Goal: Navigation & Orientation: Find specific page/section

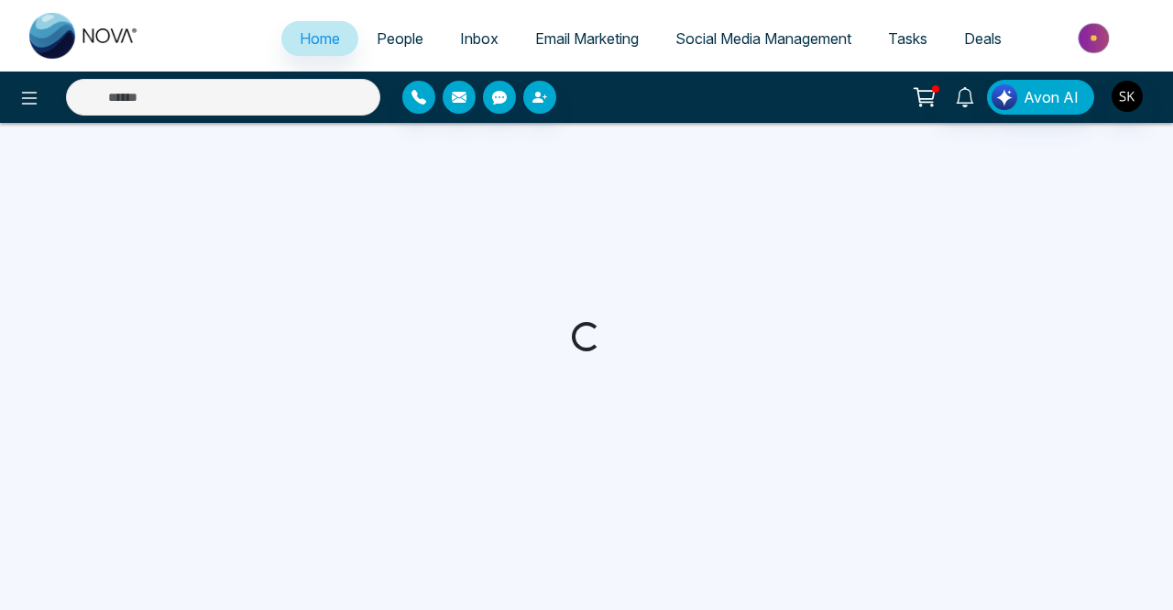
select select "*"
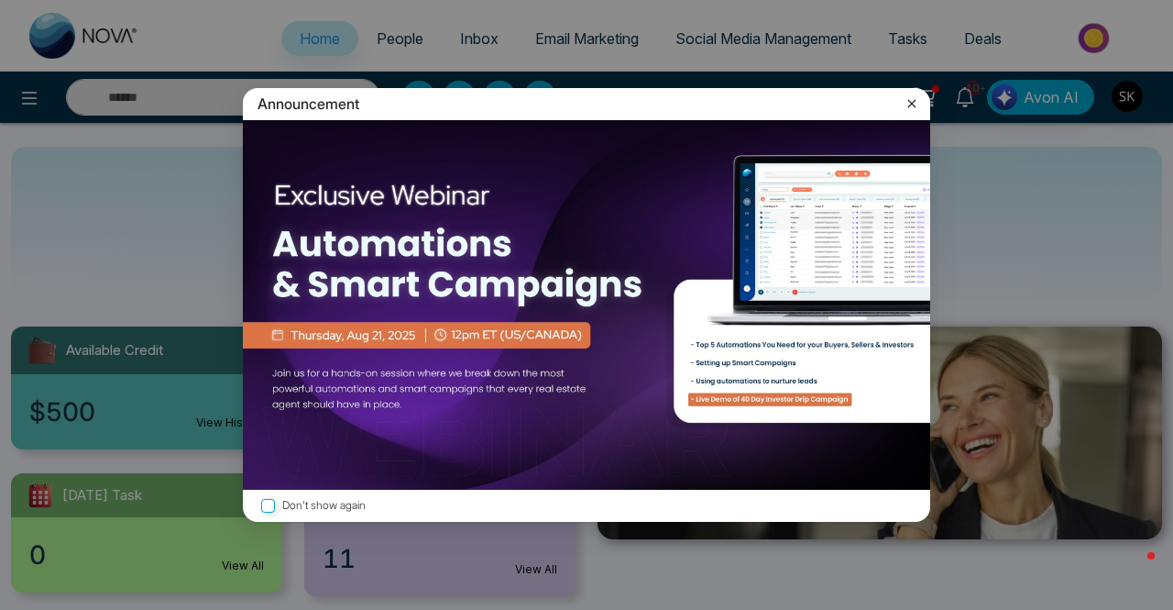
click at [916, 102] on icon at bounding box center [912, 103] width 18 height 18
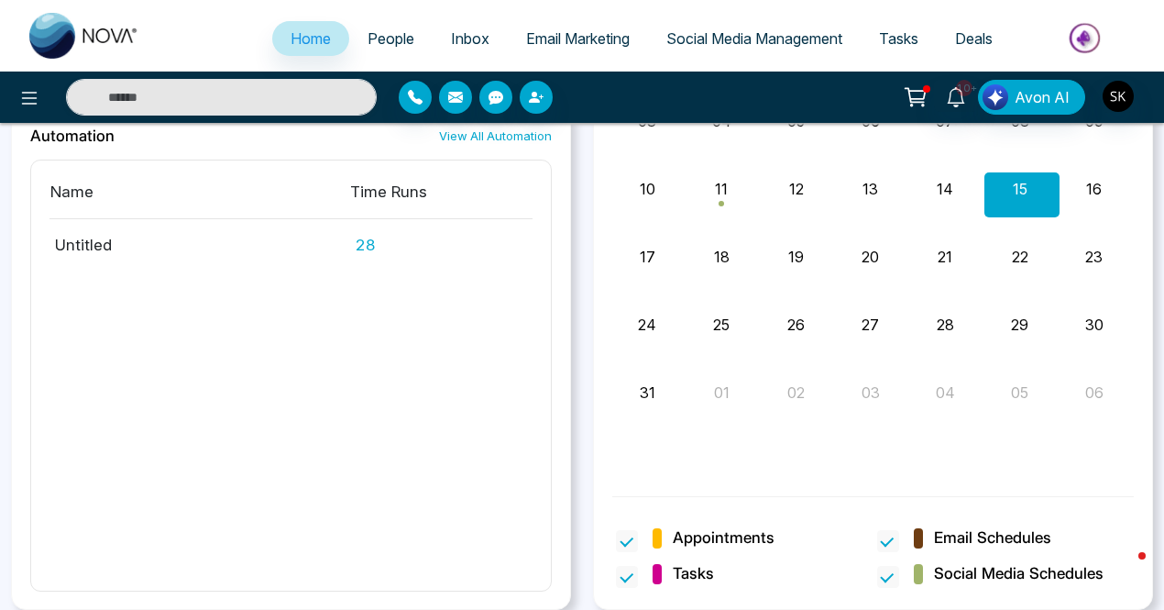
scroll to position [1740, 0]
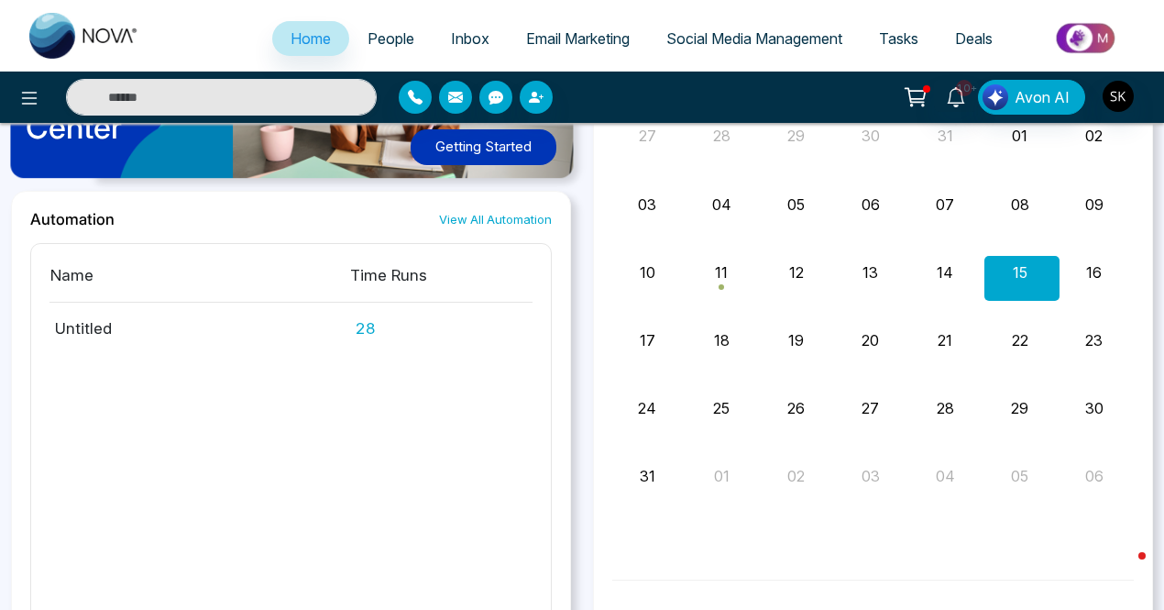
click at [369, 39] on span "People" at bounding box center [391, 38] width 47 height 18
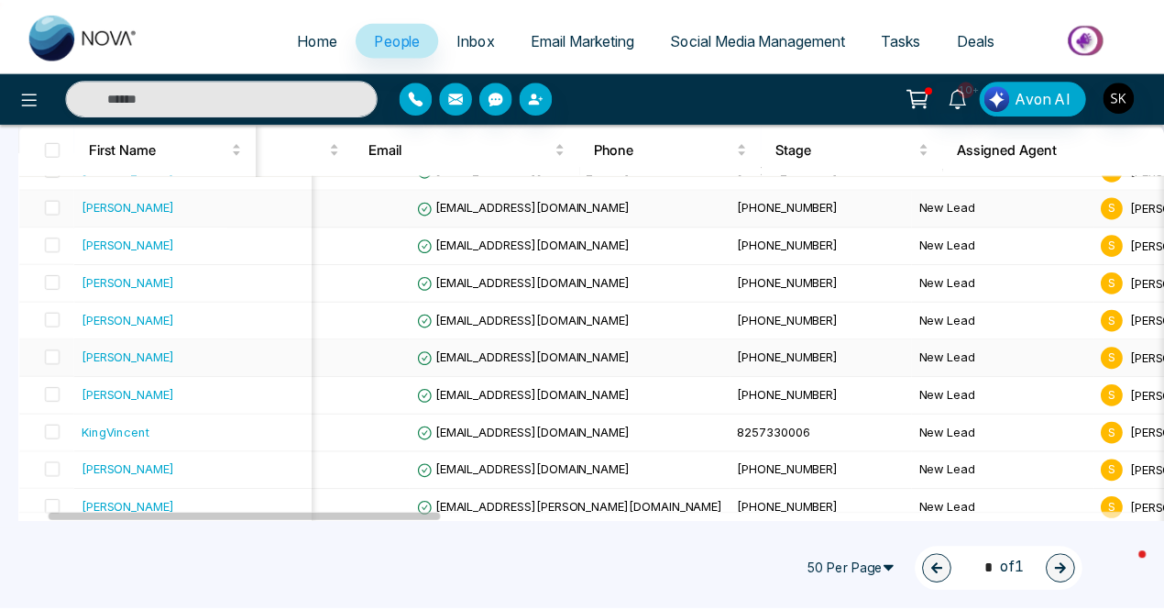
scroll to position [0, 85]
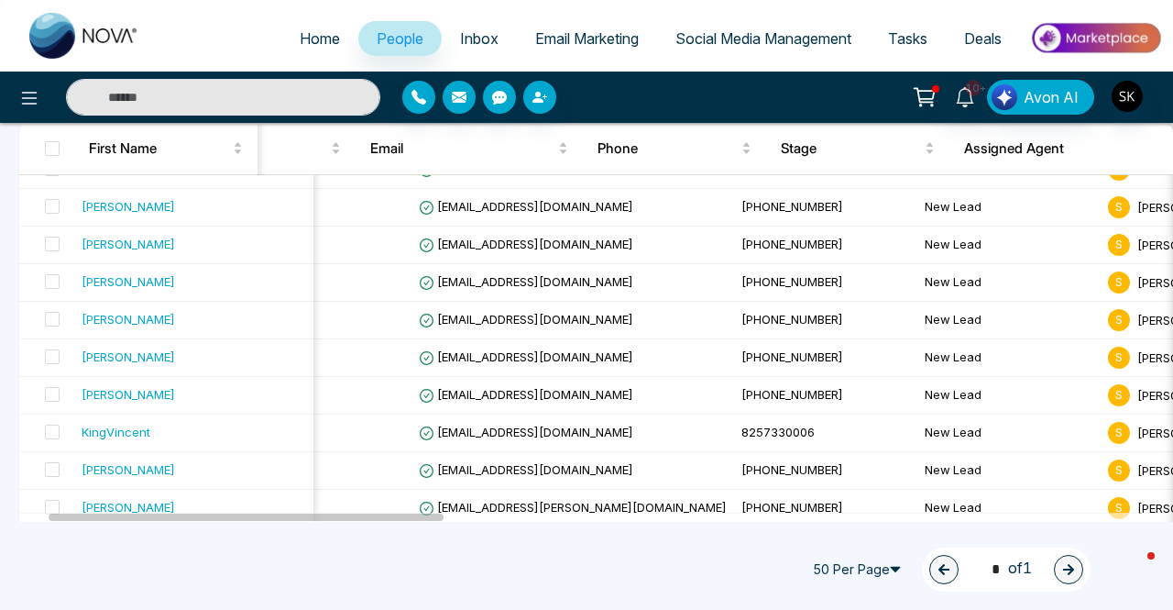
click at [473, 42] on span "Inbox" at bounding box center [479, 38] width 38 height 18
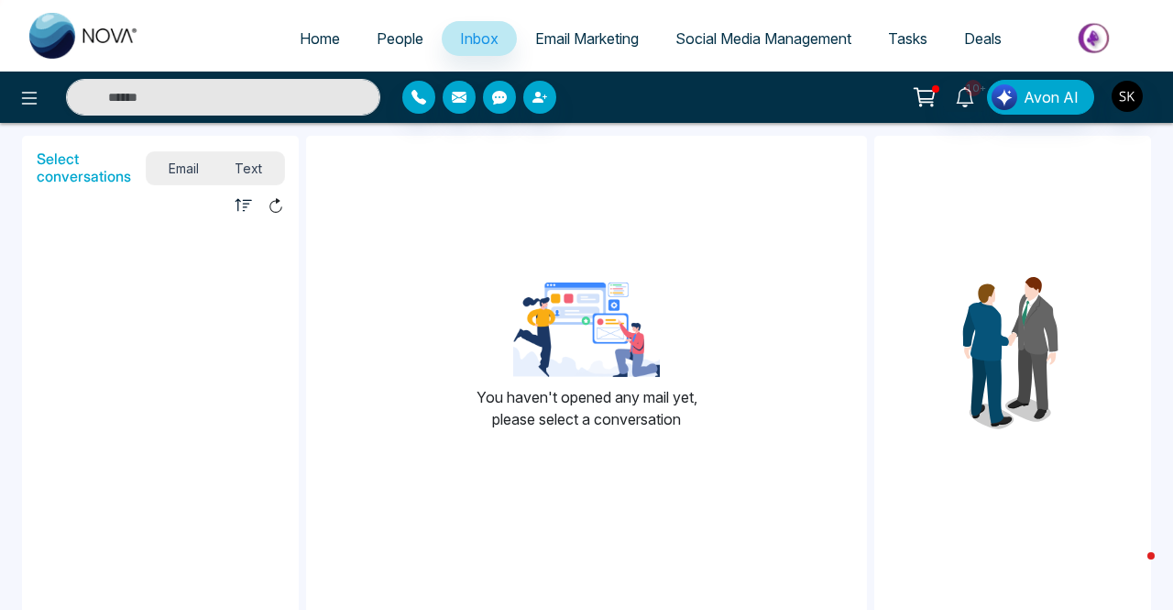
click at [609, 33] on span "Email Marketing" at bounding box center [587, 38] width 104 height 18
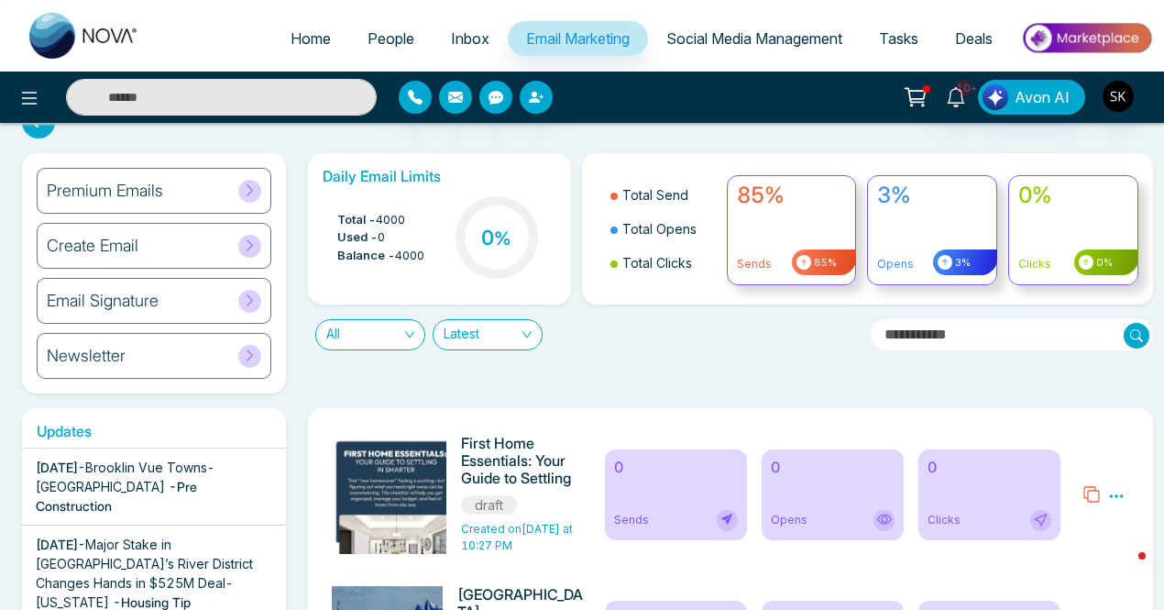
scroll to position [37, 0]
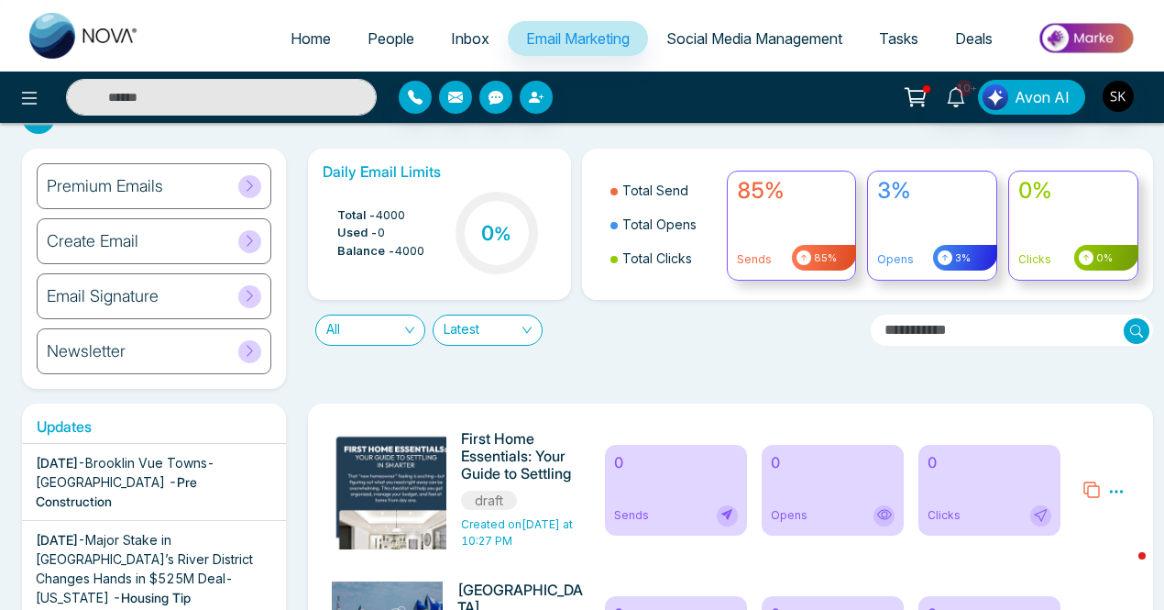
click at [134, 178] on h6 "Premium Emails" at bounding box center [105, 186] width 116 height 20
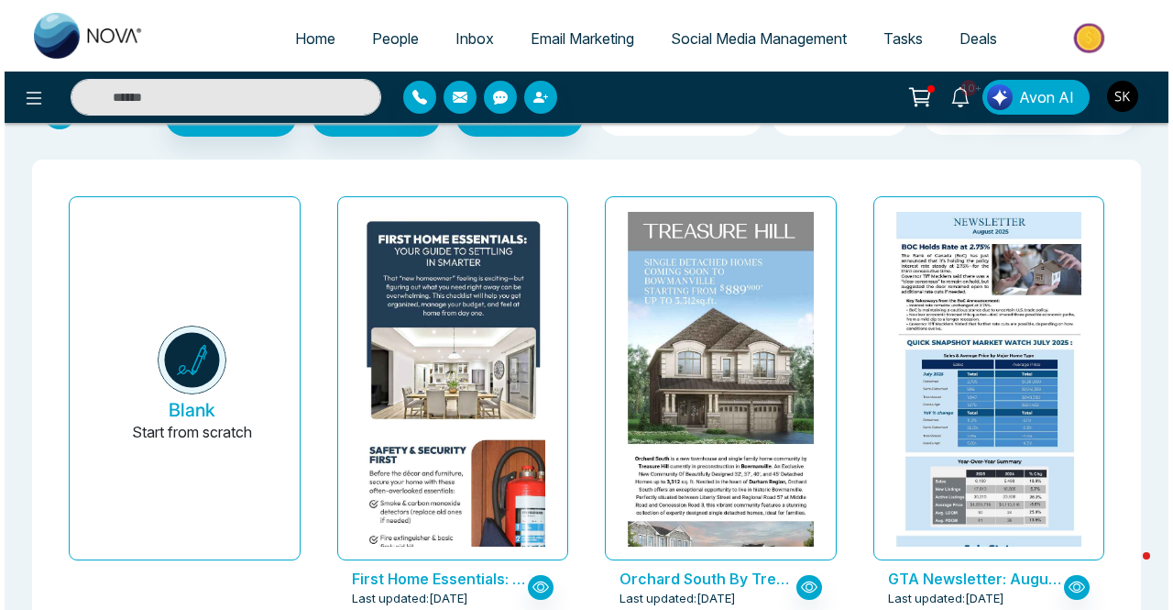
scroll to position [60, 0]
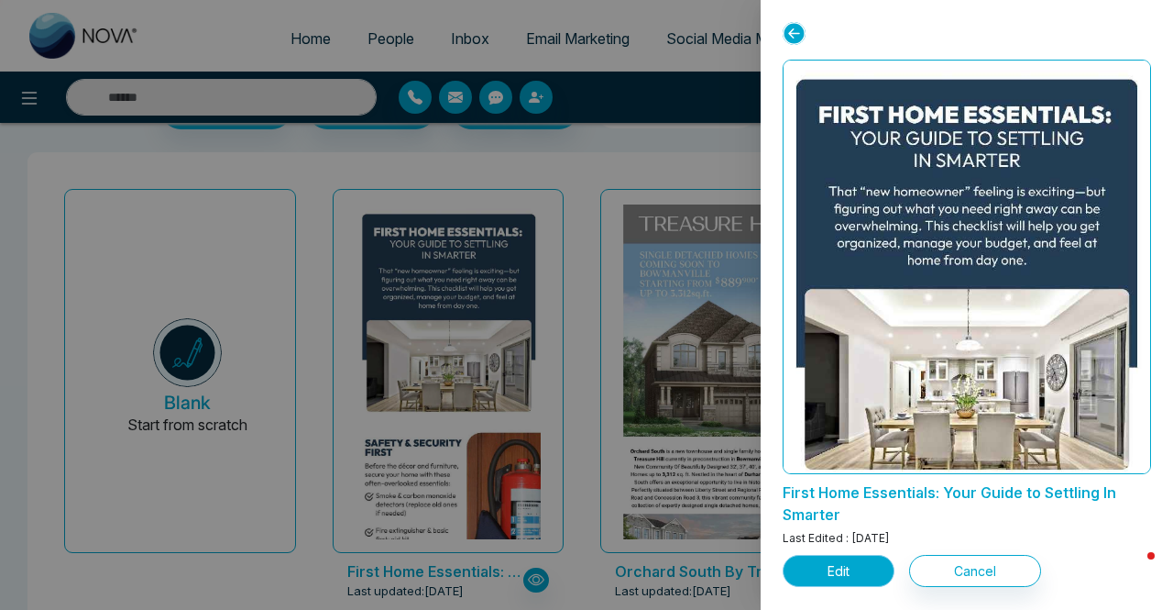
click at [831, 564] on button "Edit" at bounding box center [839, 571] width 112 height 32
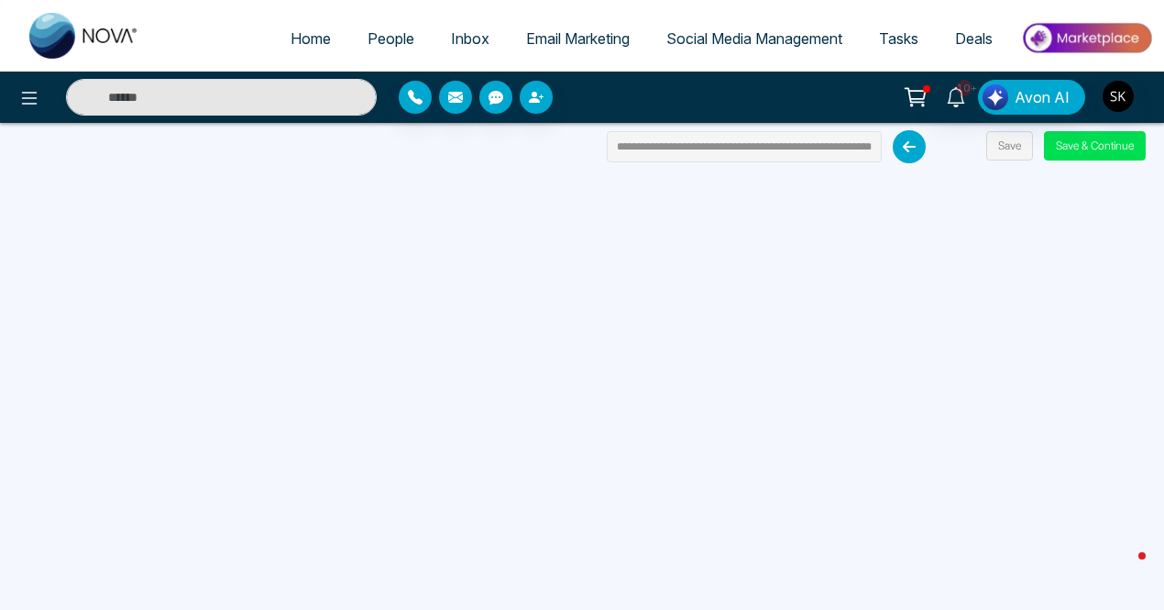
click at [558, 29] on span "Email Marketing" at bounding box center [578, 38] width 104 height 18
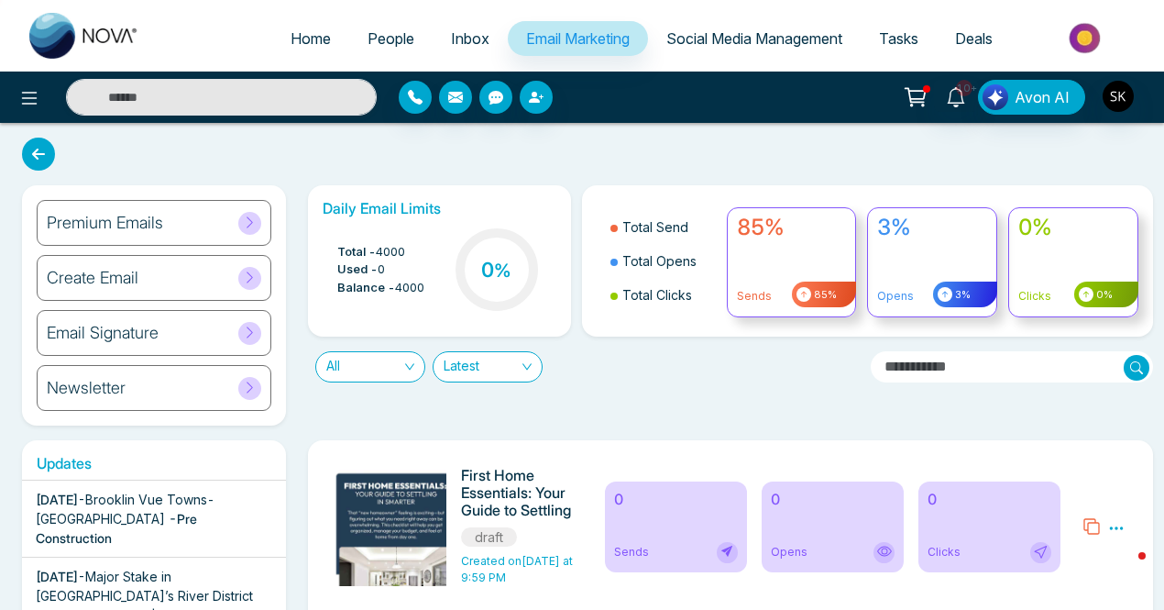
click at [720, 34] on span "Social Media Management" at bounding box center [754, 38] width 176 height 18
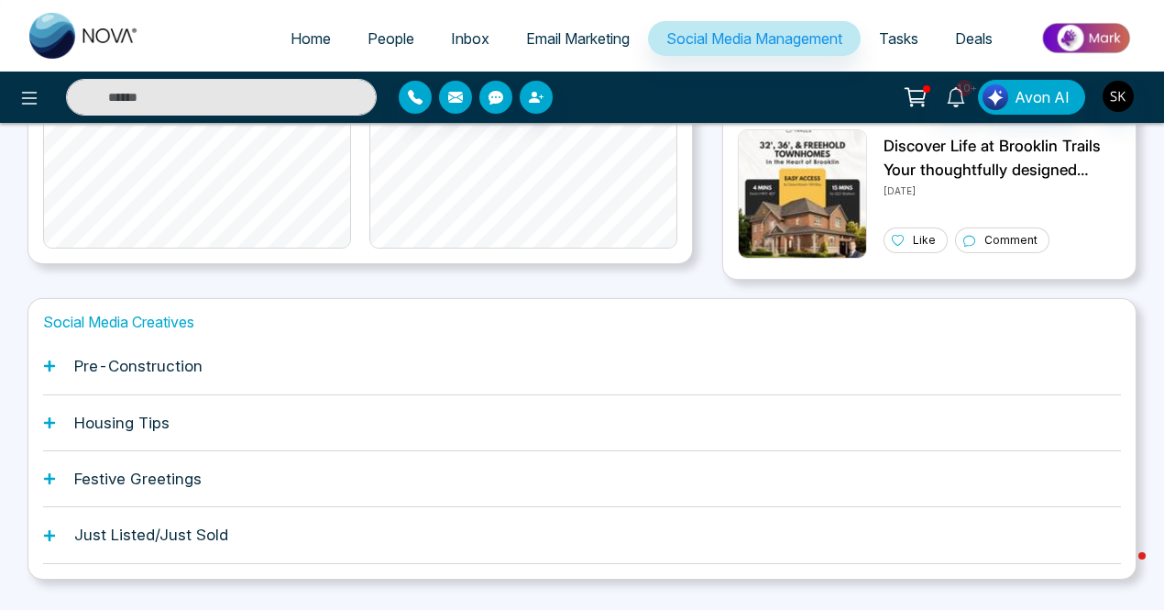
scroll to position [551, 0]
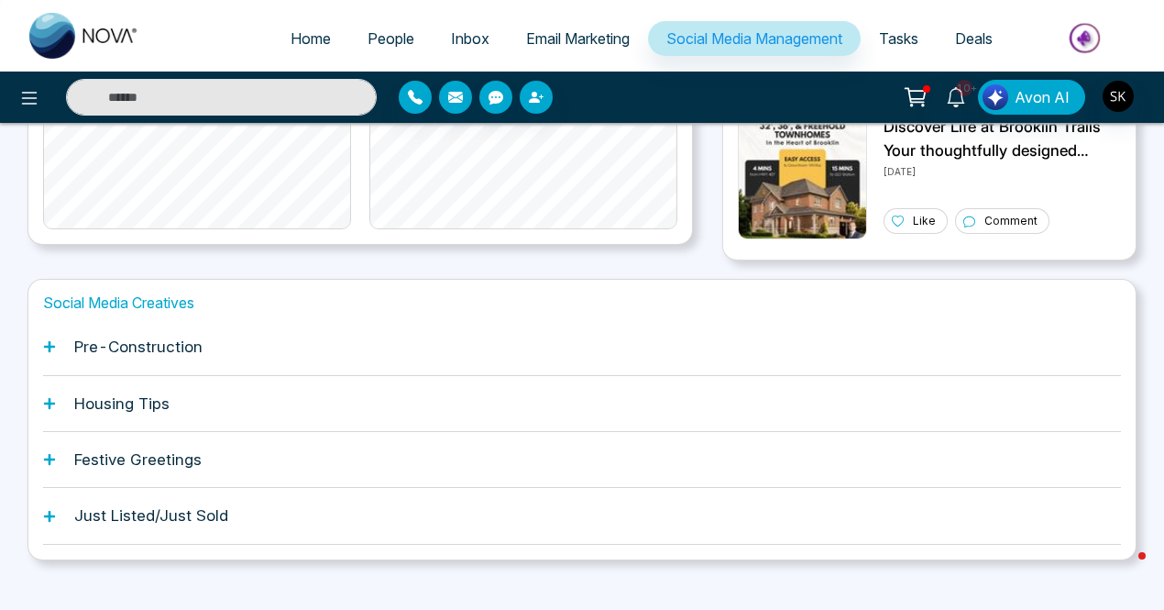
click at [175, 348] on h1 "Pre-Construction" at bounding box center [138, 346] width 128 height 18
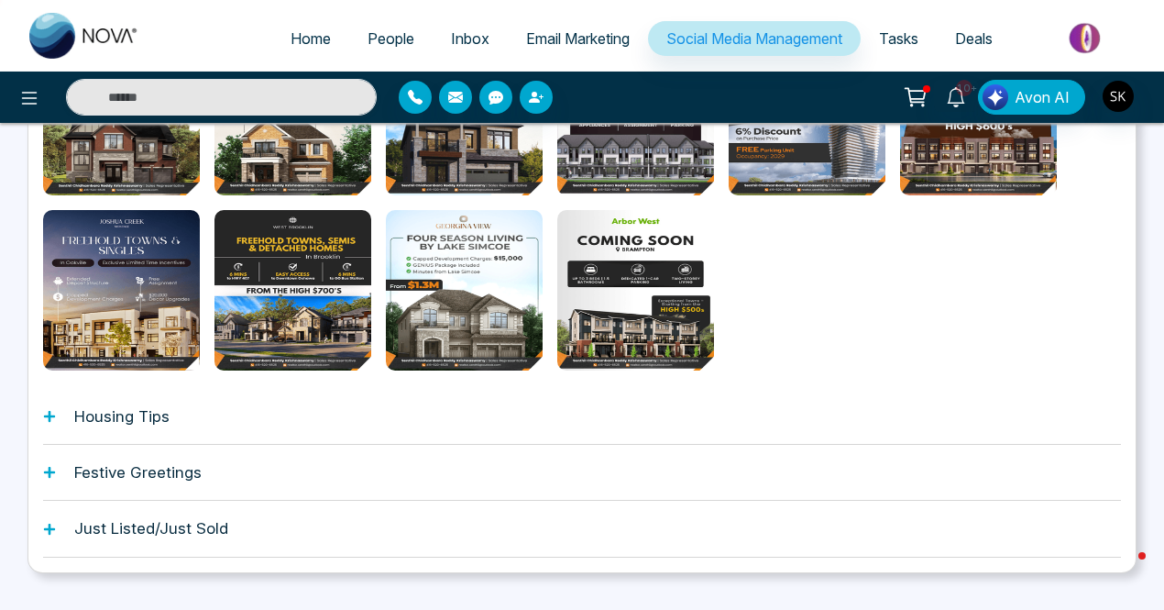
scroll to position [850, 0]
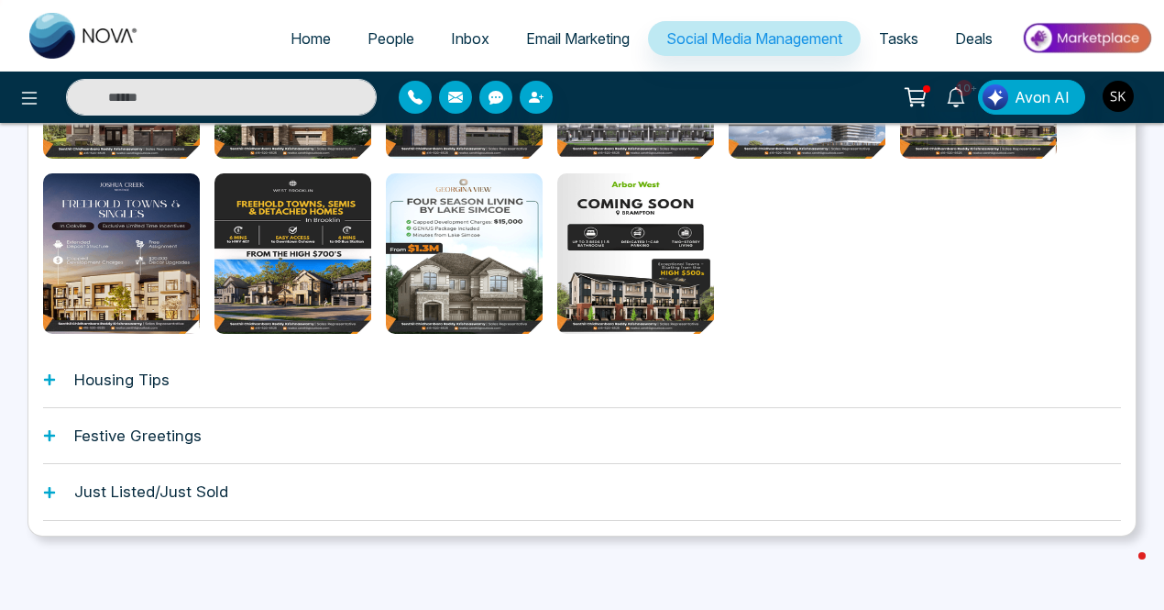
click at [147, 383] on h1 "Housing Tips" at bounding box center [121, 379] width 95 height 18
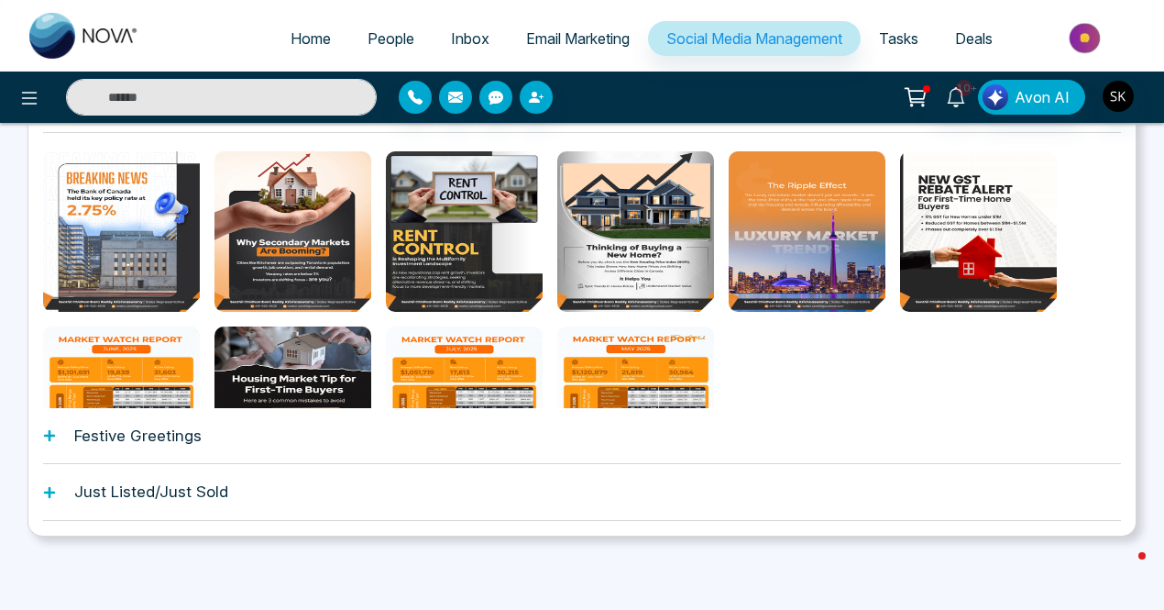
click at [155, 434] on h1 "Festive Greetings" at bounding box center [137, 435] width 127 height 18
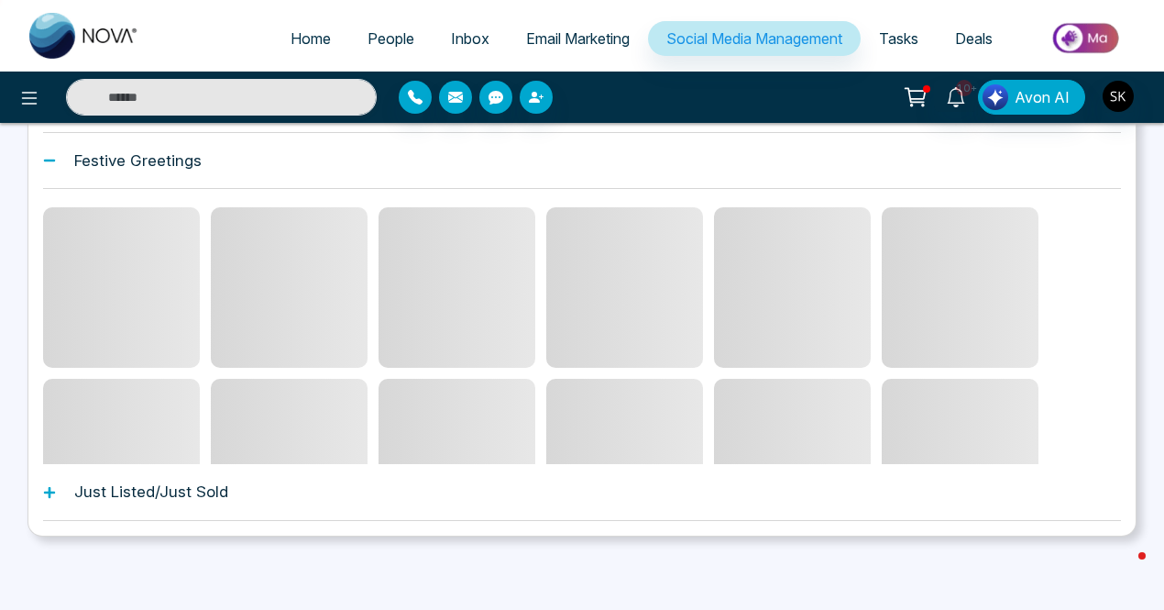
scroll to position [772, 0]
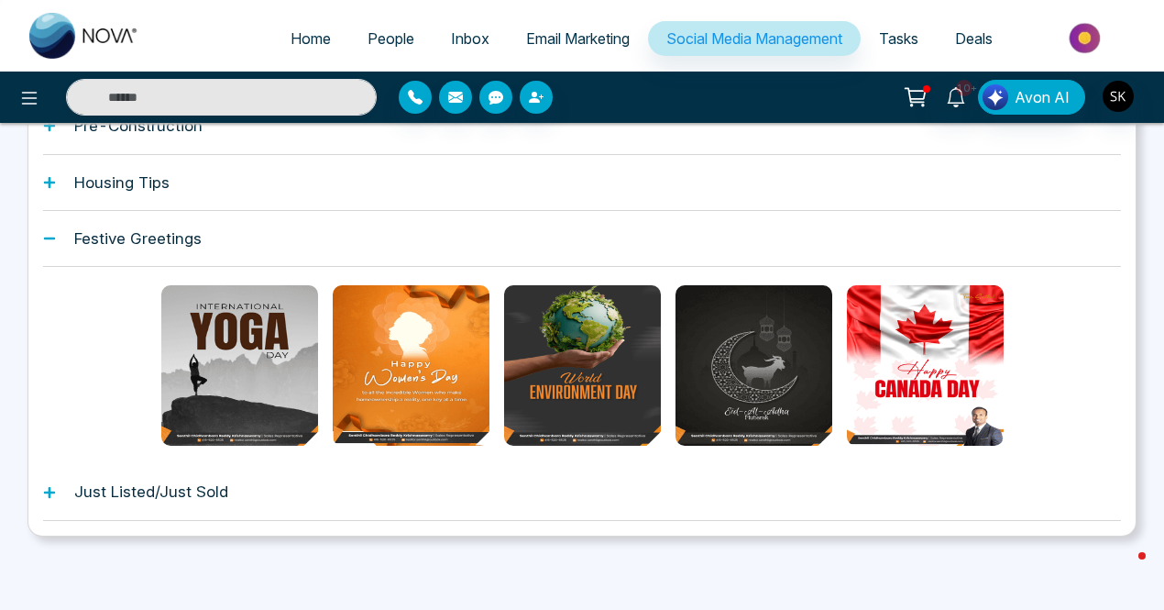
click at [148, 494] on h1 "Just Listed/Just Sold" at bounding box center [151, 491] width 154 height 18
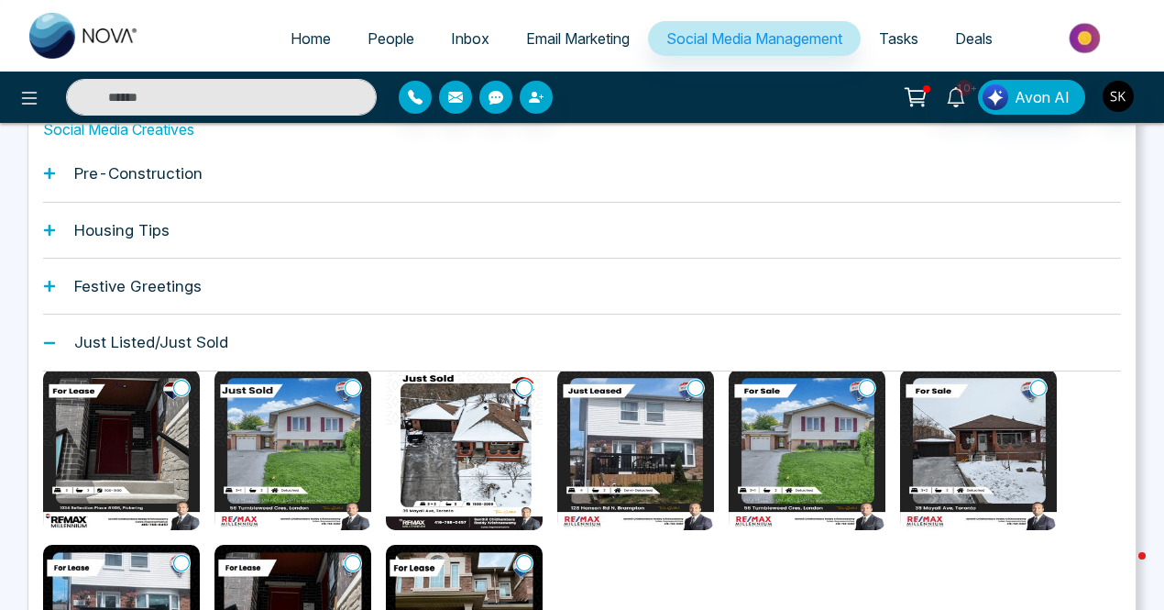
scroll to position [0, 0]
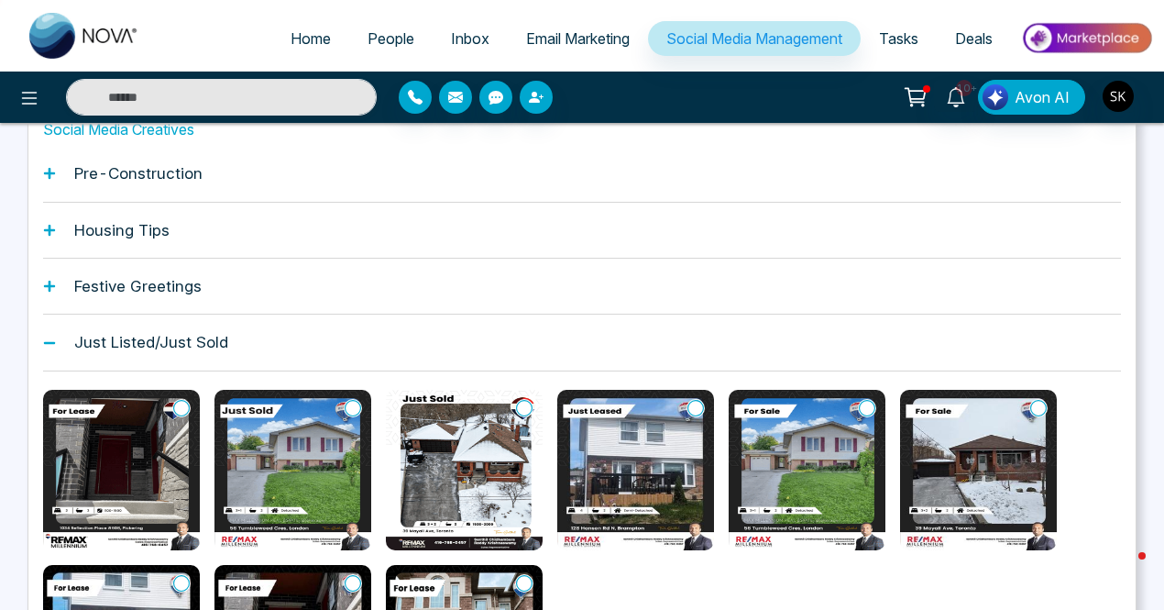
click at [297, 469] on img at bounding box center [292, 470] width 157 height 160
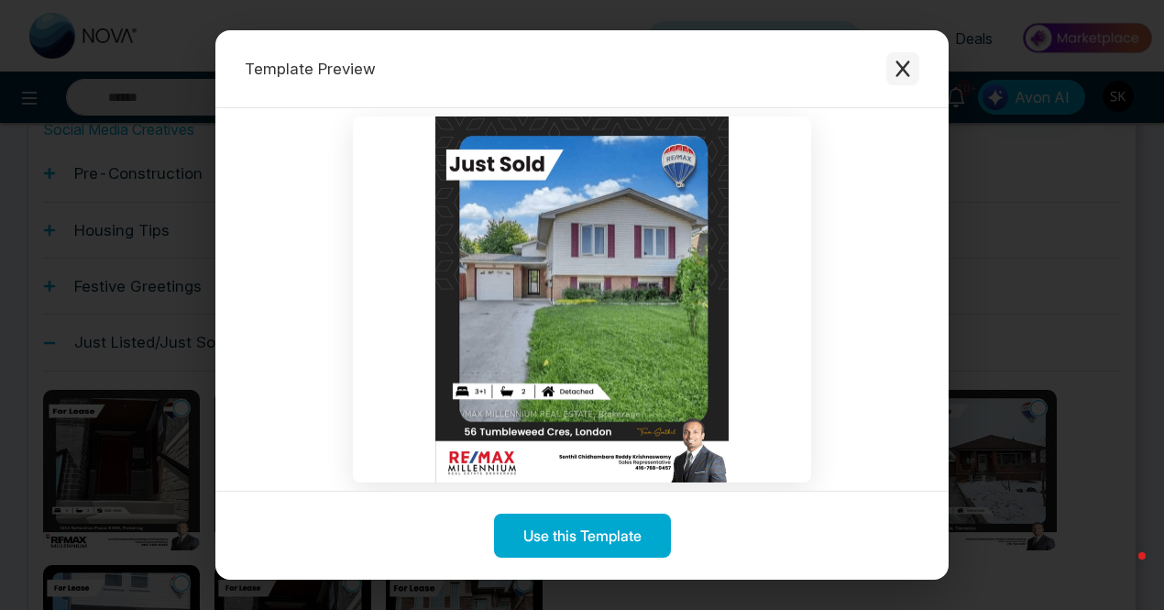
click at [902, 70] on icon "Close modal" at bounding box center [903, 68] width 14 height 16
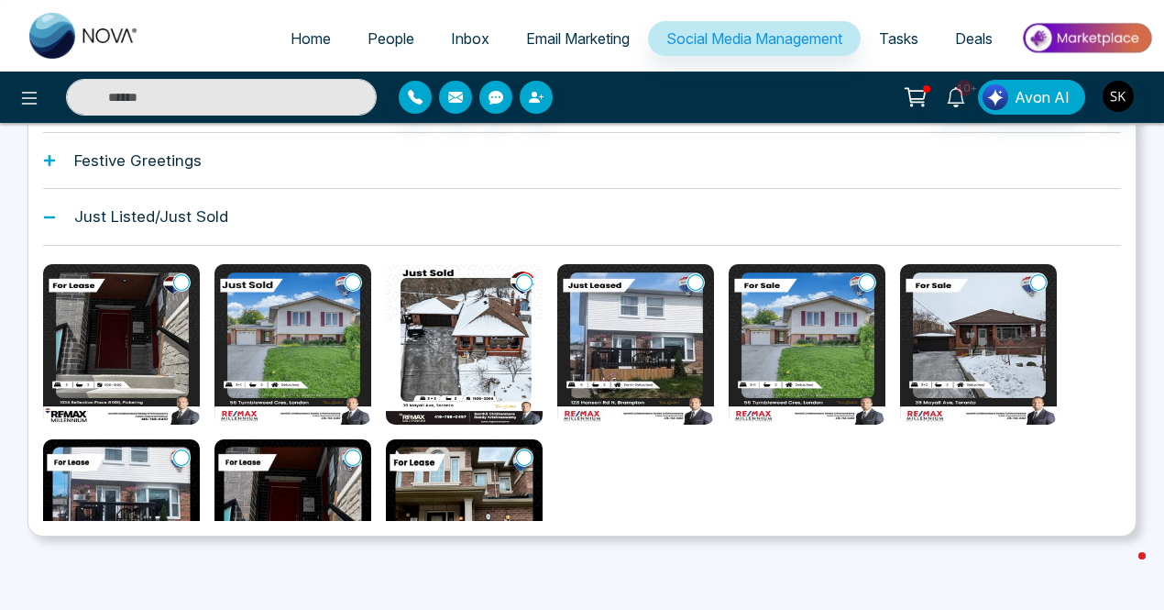
scroll to position [613, 0]
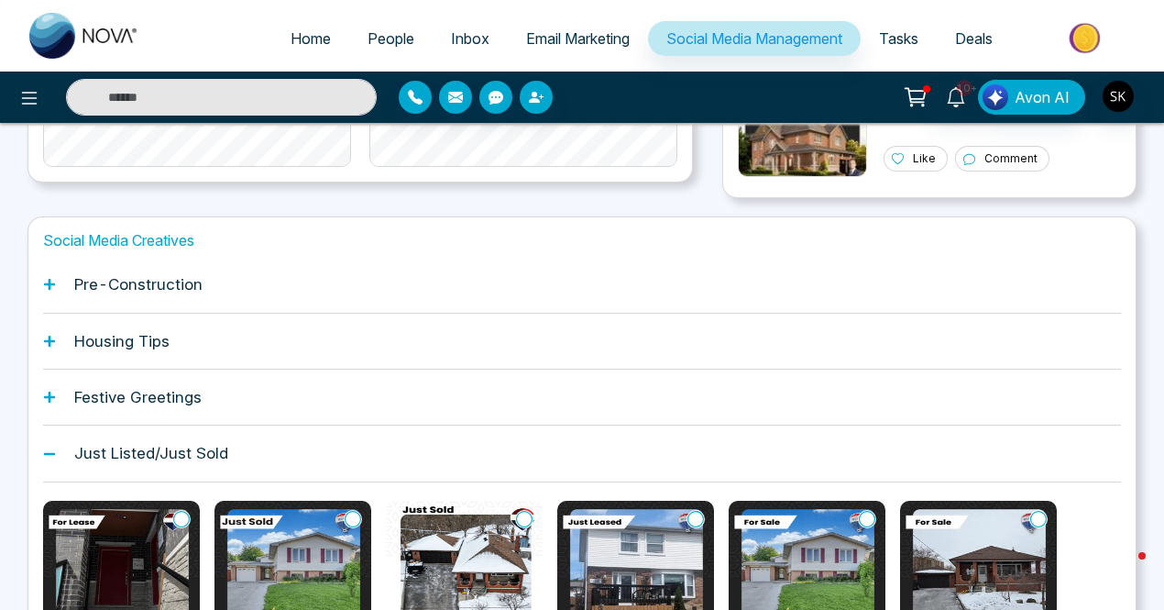
click at [49, 457] on icon at bounding box center [49, 453] width 13 height 13
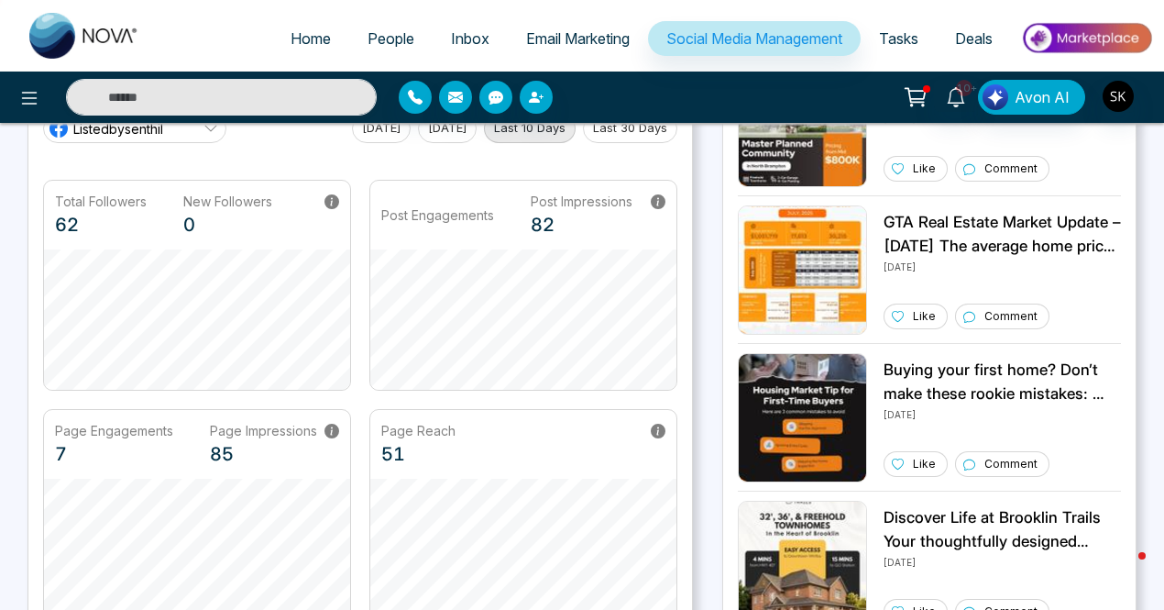
scroll to position [0, 0]
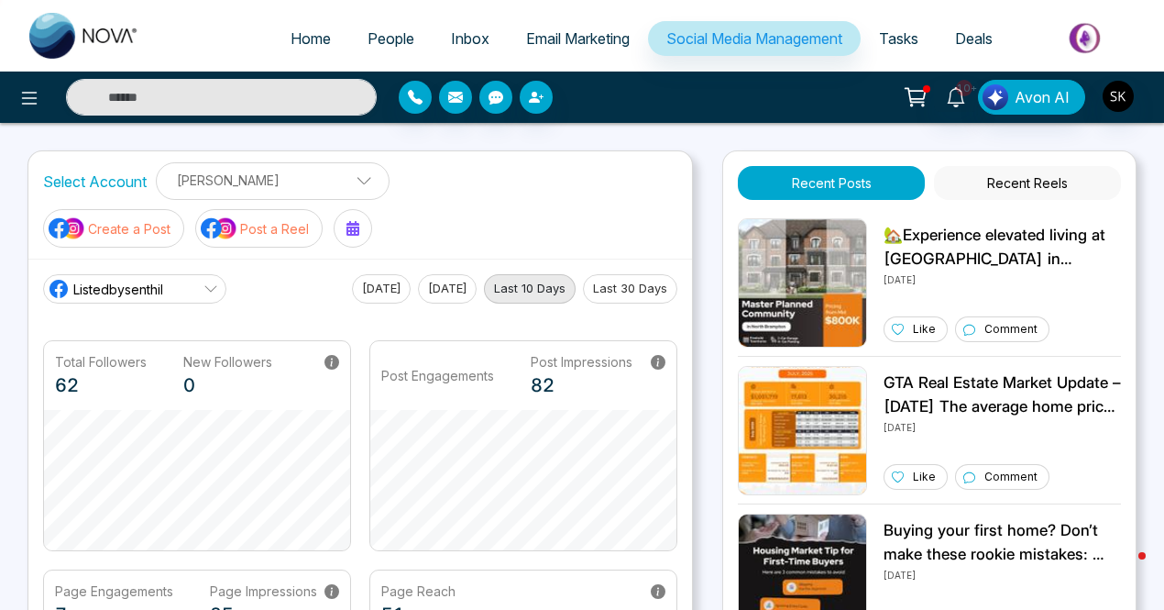
click at [905, 34] on span "Tasks" at bounding box center [898, 38] width 39 height 18
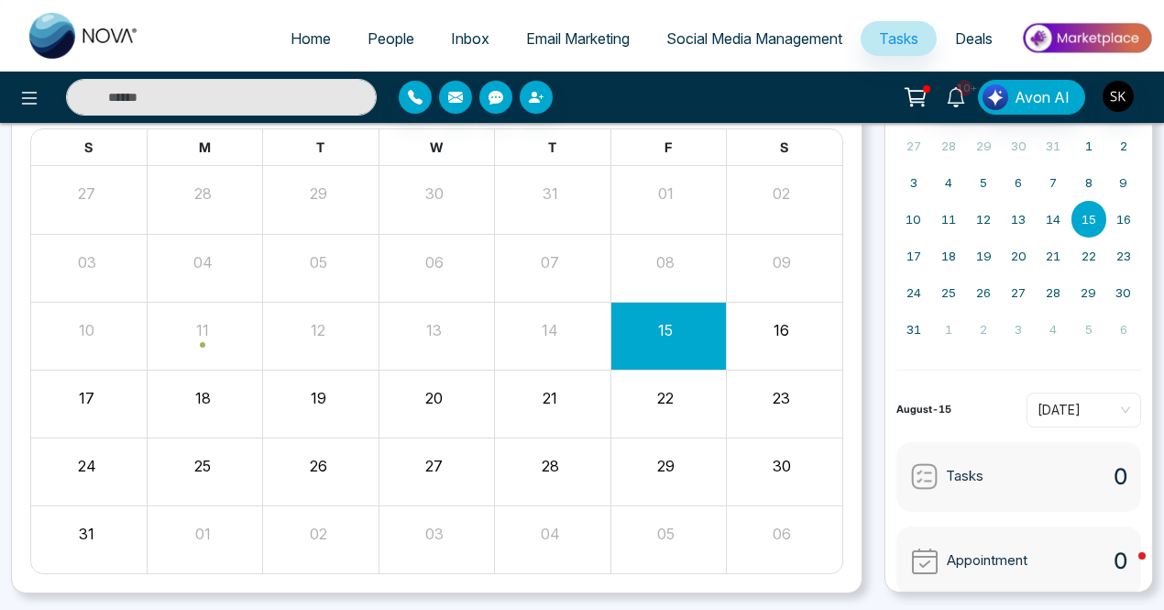
scroll to position [205, 0]
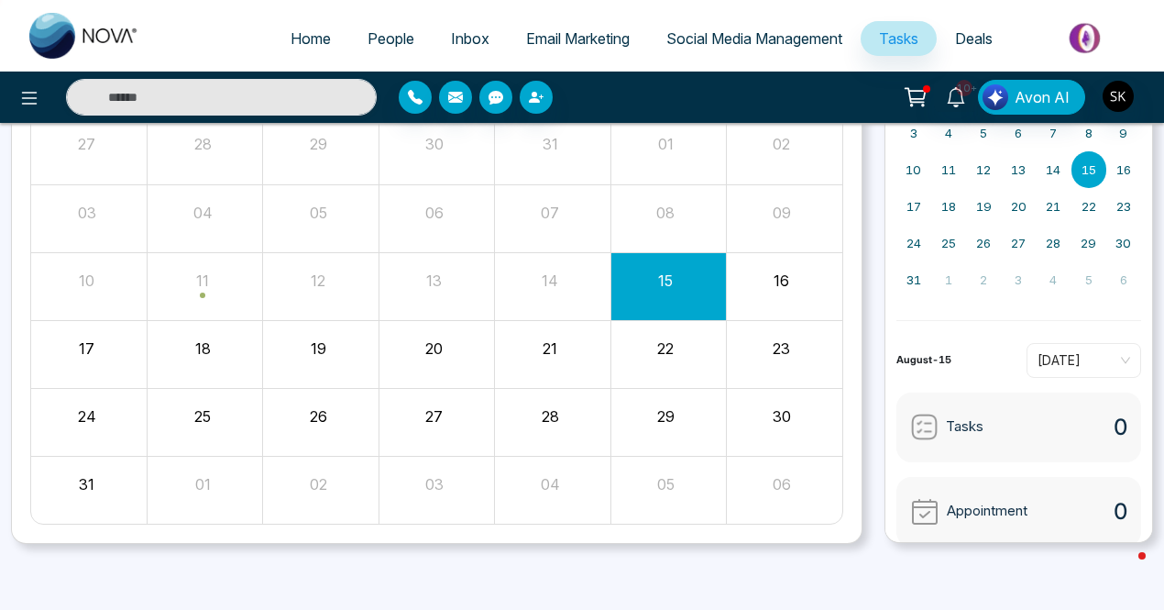
click at [982, 31] on span "Deals" at bounding box center [974, 38] width 38 height 18
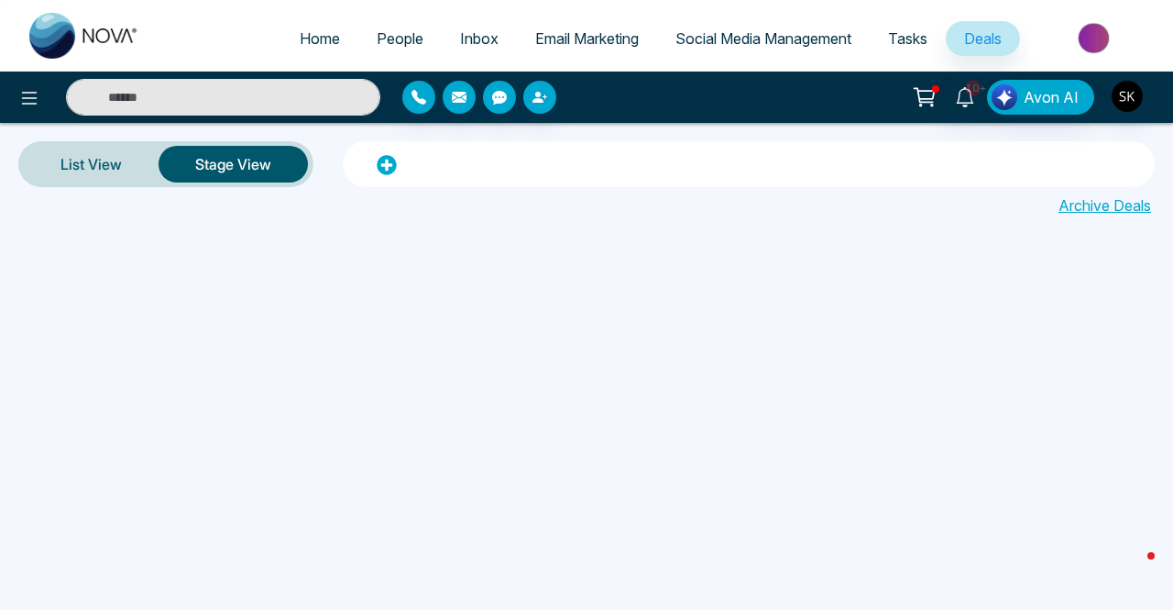
click at [84, 33] on img at bounding box center [84, 36] width 110 height 46
select select "*"
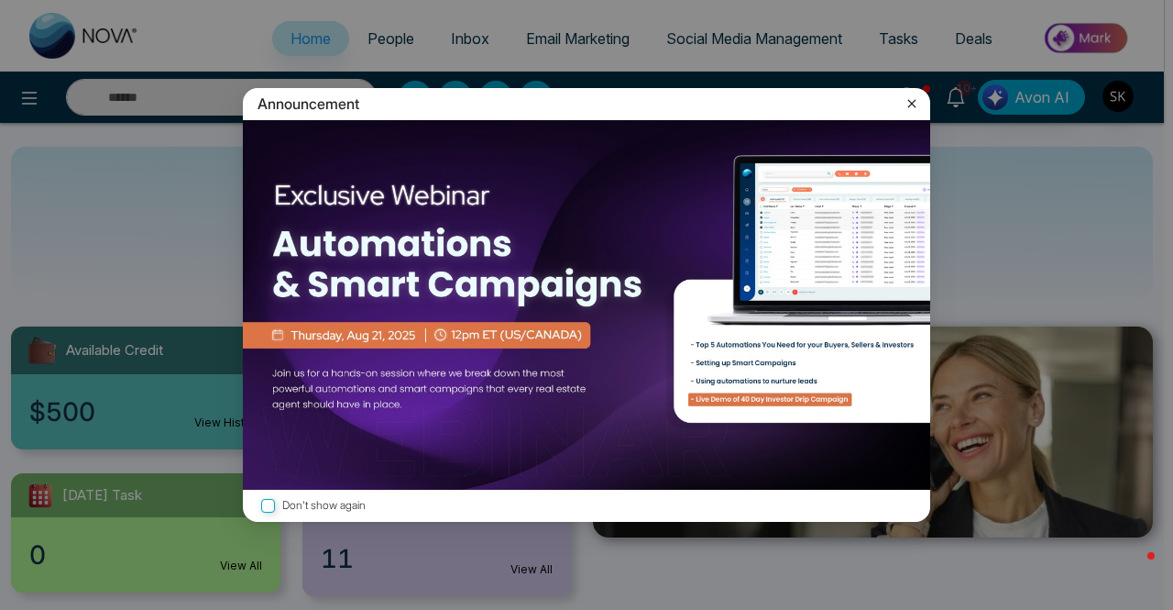
click at [911, 104] on icon at bounding box center [912, 103] width 18 height 18
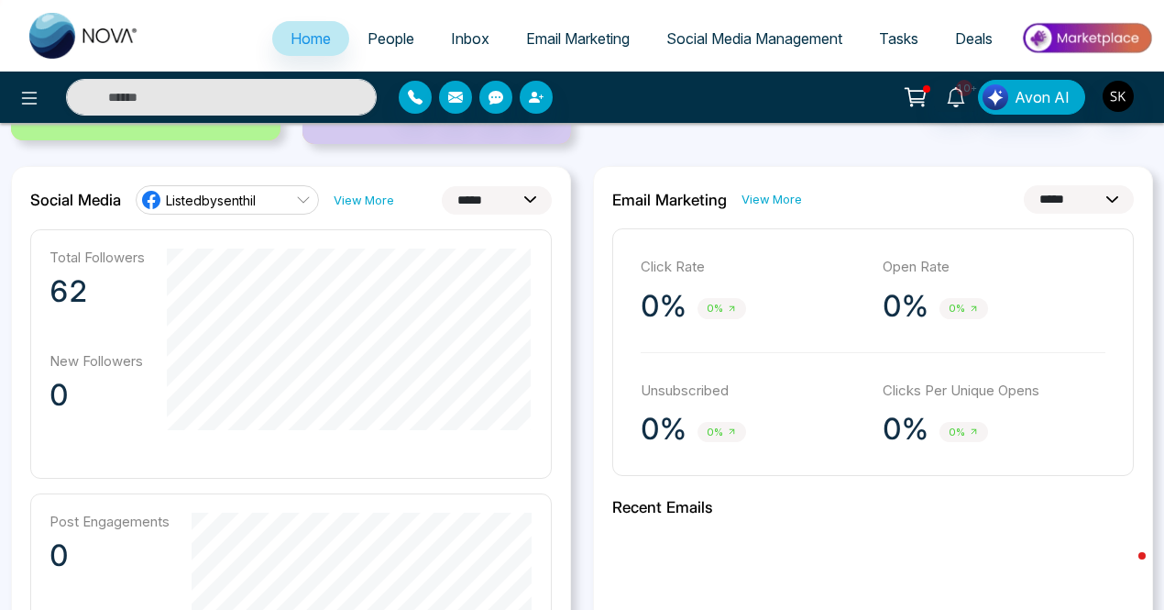
scroll to position [453, 0]
click at [374, 42] on span "People" at bounding box center [391, 38] width 47 height 18
